Goal: Find specific page/section: Find specific page/section

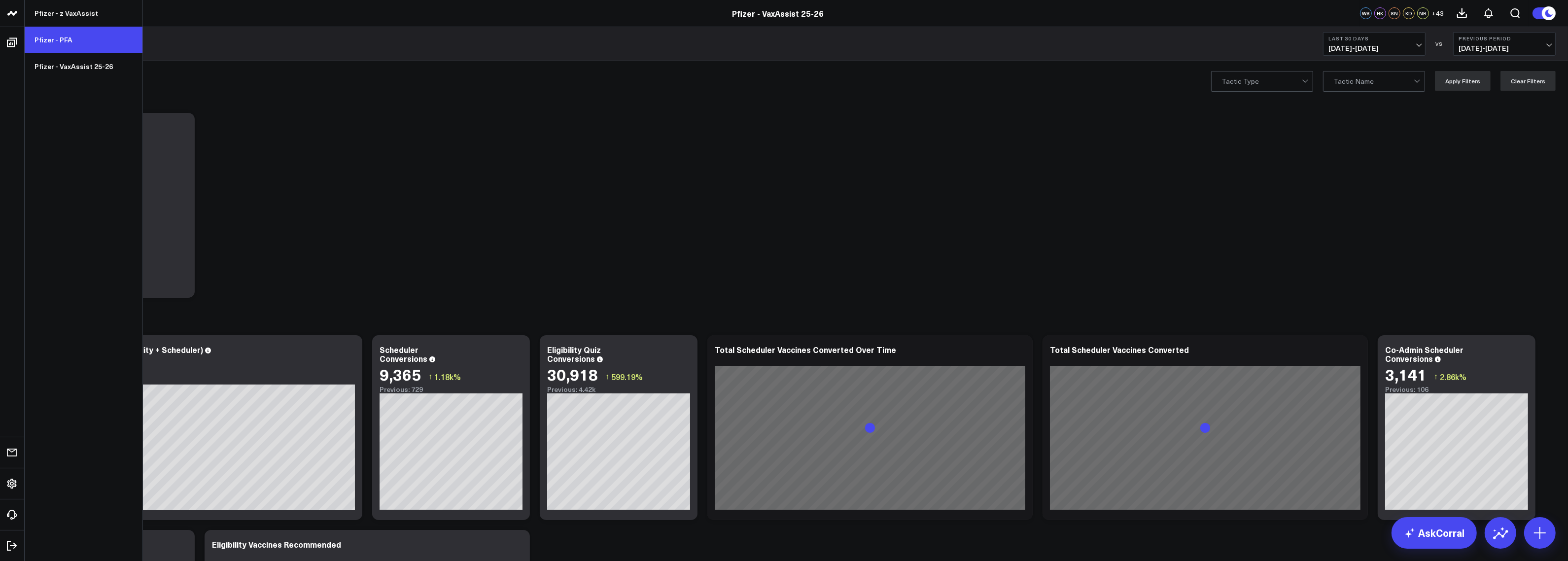
click at [57, 43] on link "Pfizer - PFA" at bounding box center [83, 40] width 118 height 27
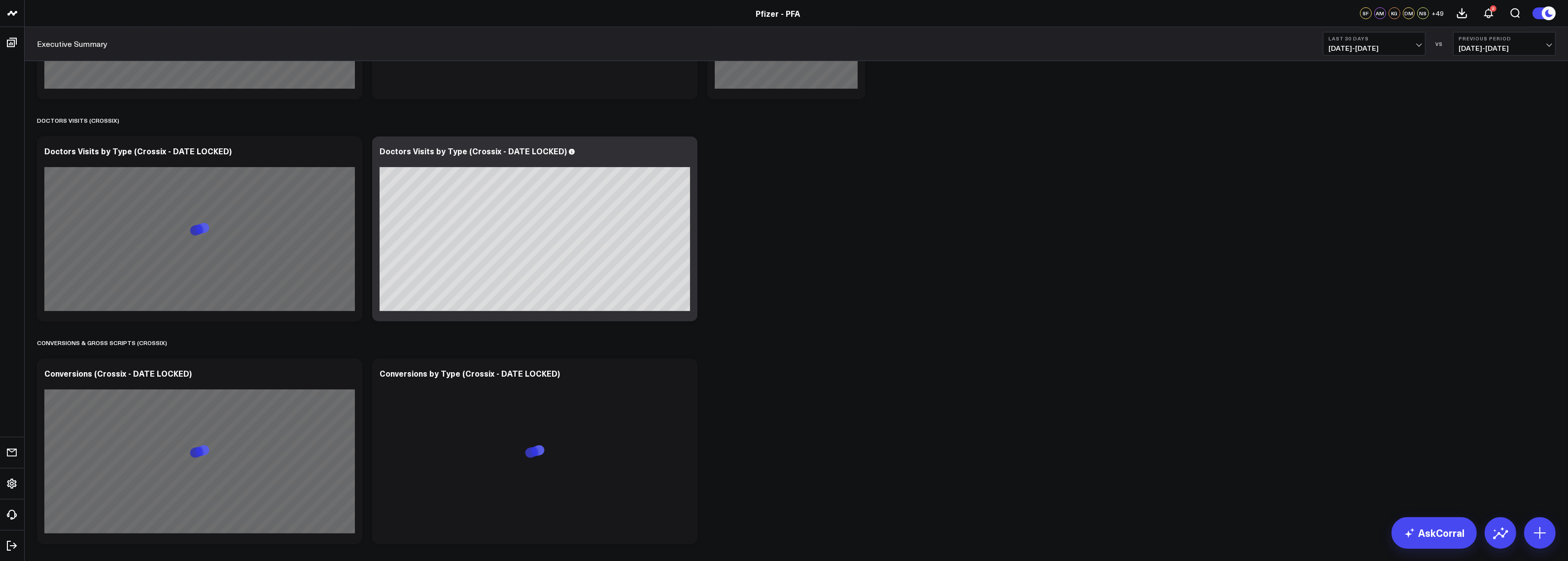
scroll to position [1087, 0]
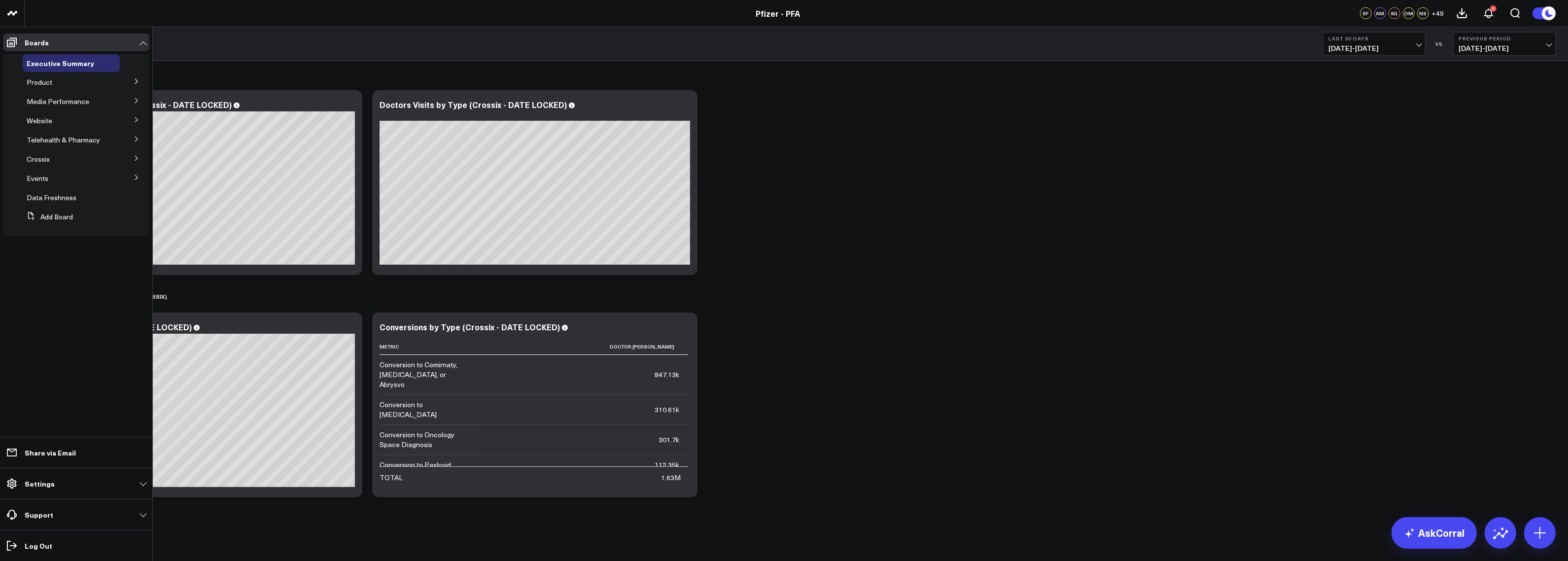
click at [134, 82] on icon at bounding box center [136, 82] width 6 height 6
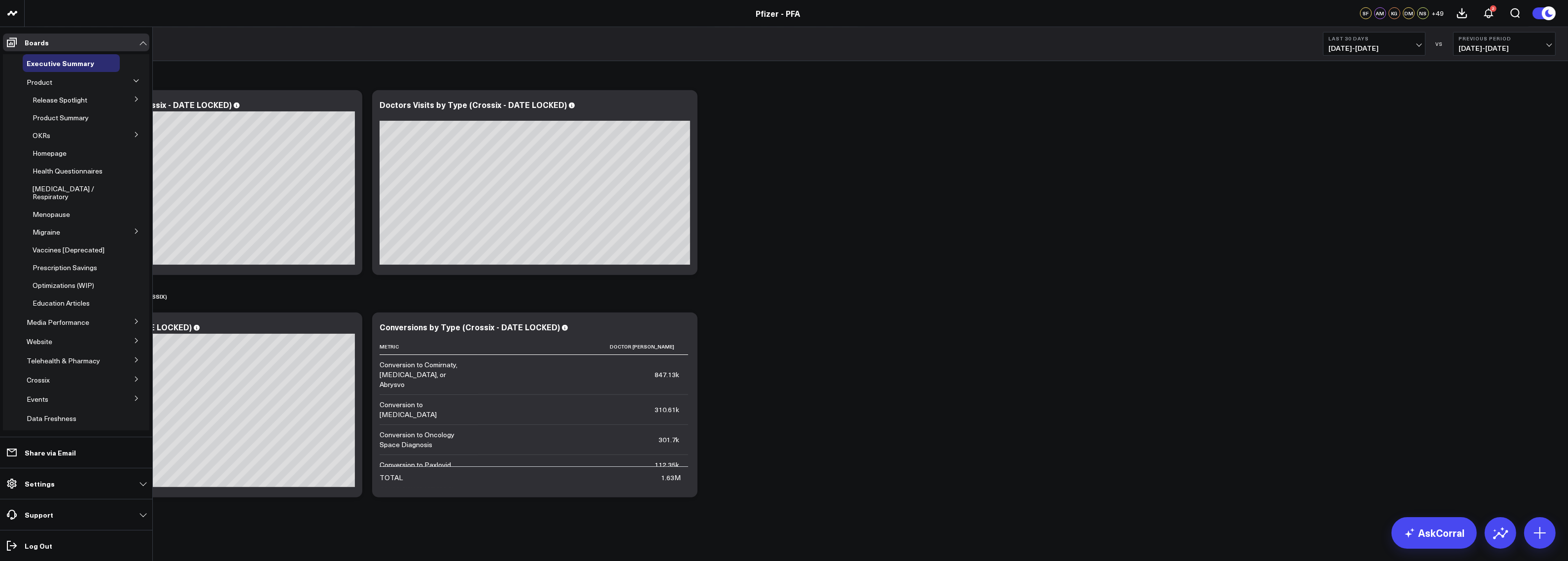
click at [131, 94] on button at bounding box center [136, 99] width 26 height 15
click at [68, 139] on span "5.0 ATTR-CM" at bounding box center [60, 143] width 43 height 9
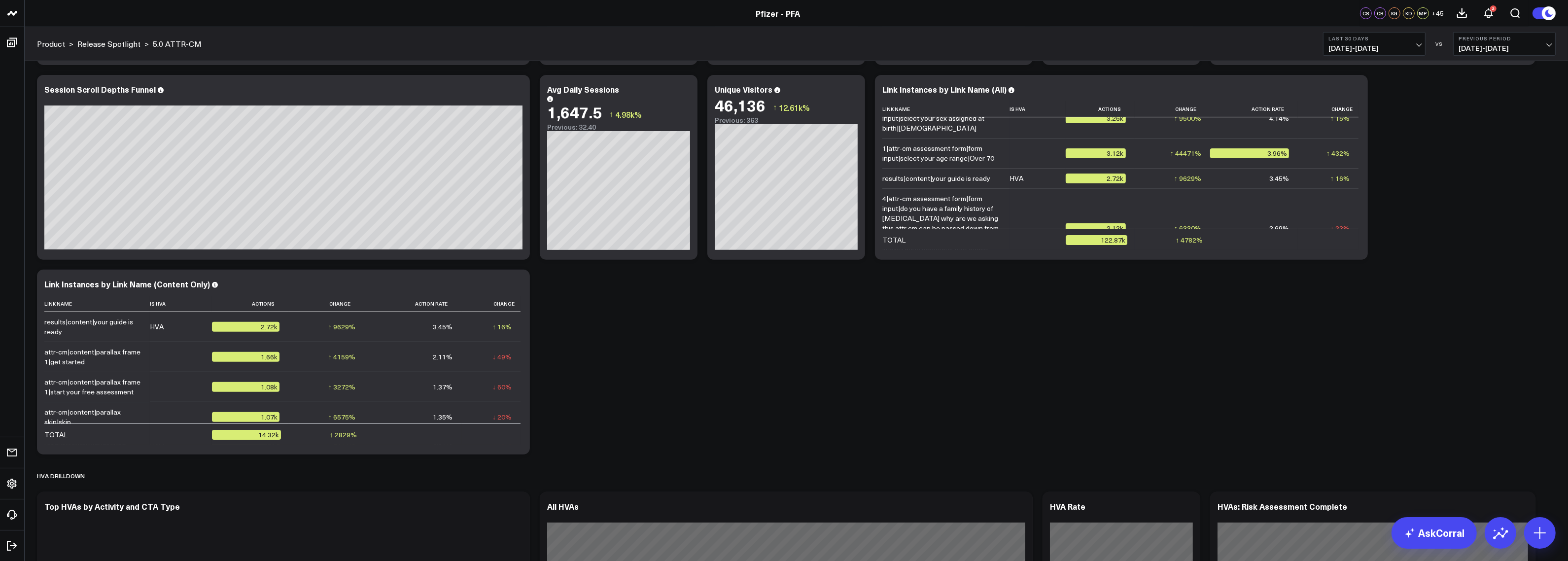
scroll to position [654, 0]
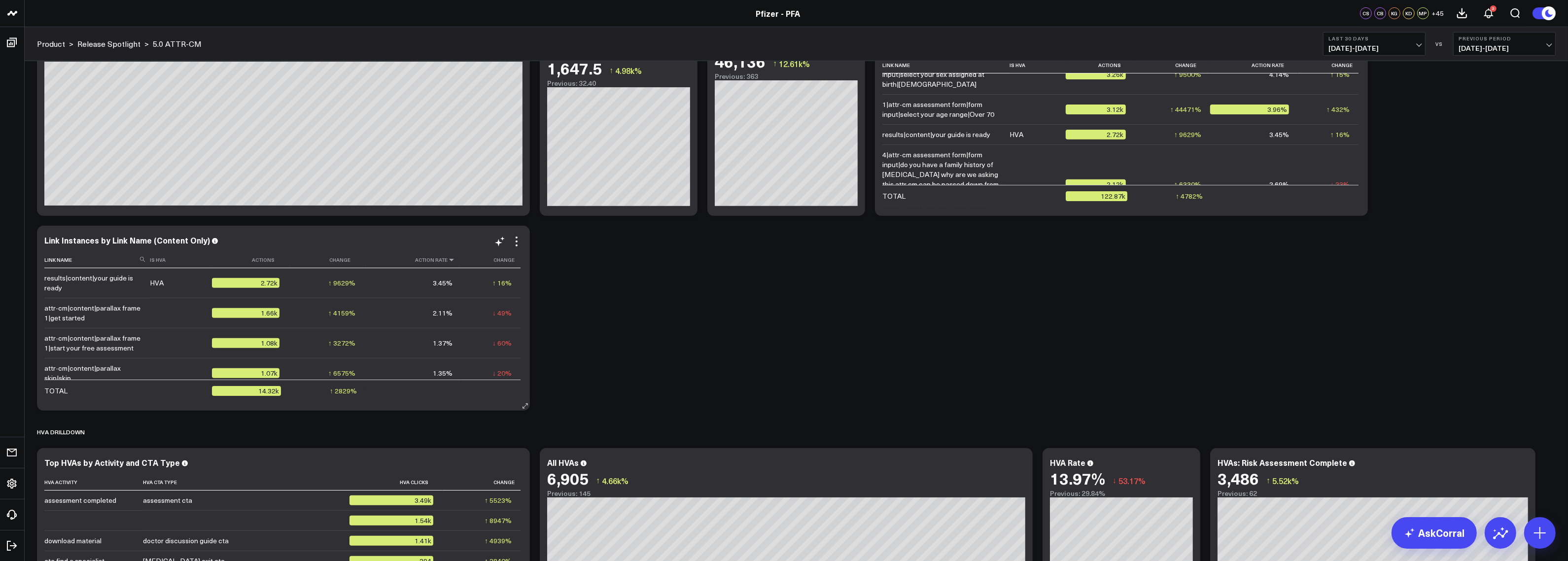
click at [447, 260] on icon at bounding box center [451, 260] width 8 height 6
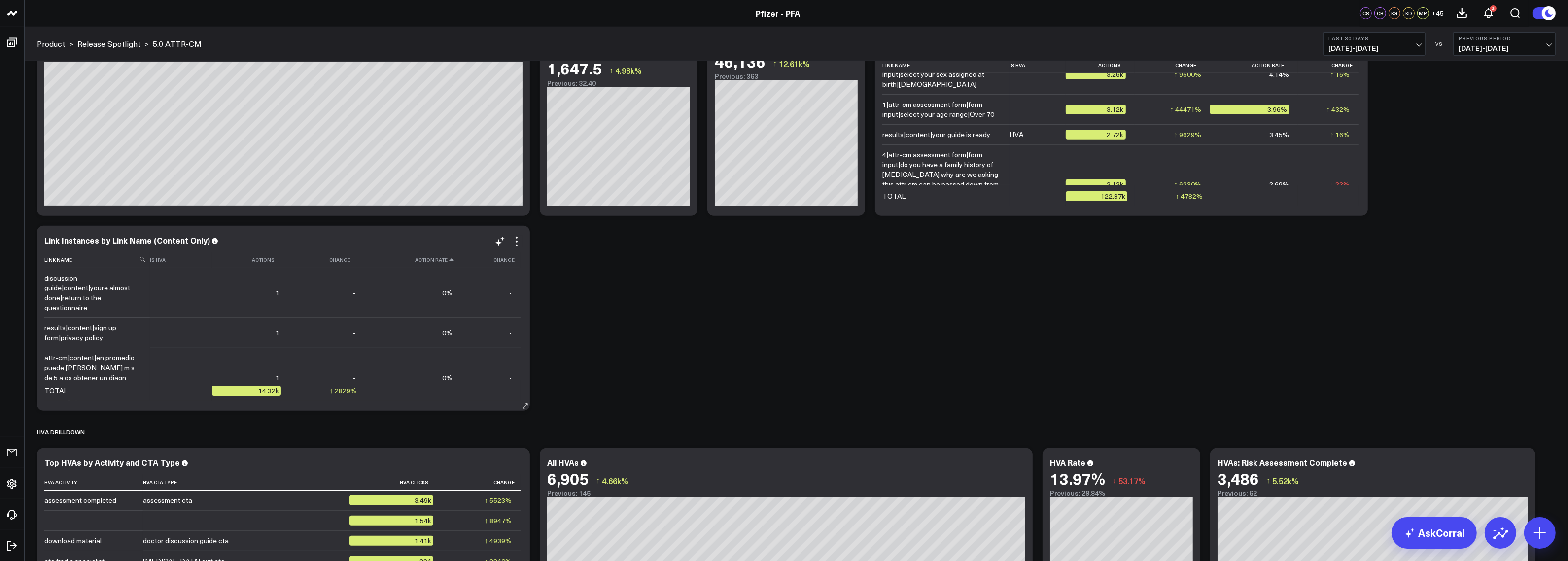
click at [447, 260] on icon at bounding box center [451, 260] width 8 height 6
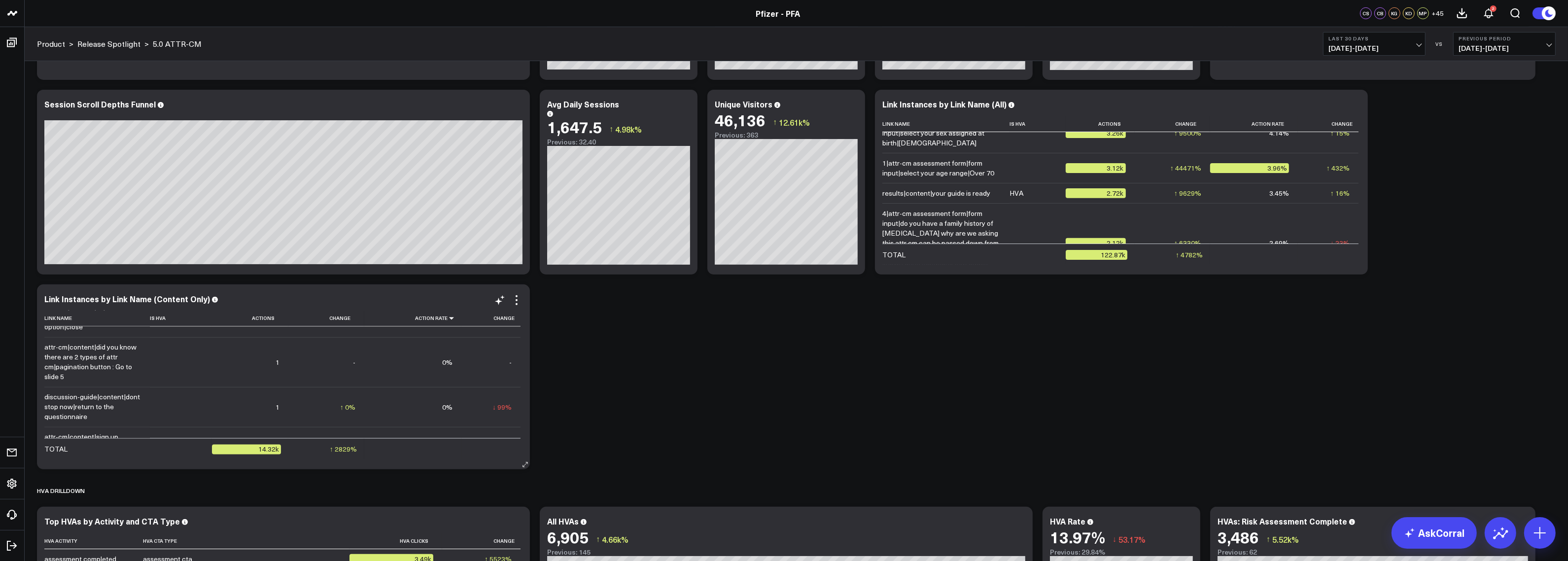
scroll to position [3285, 0]
